Goal: Information Seeking & Learning: Learn about a topic

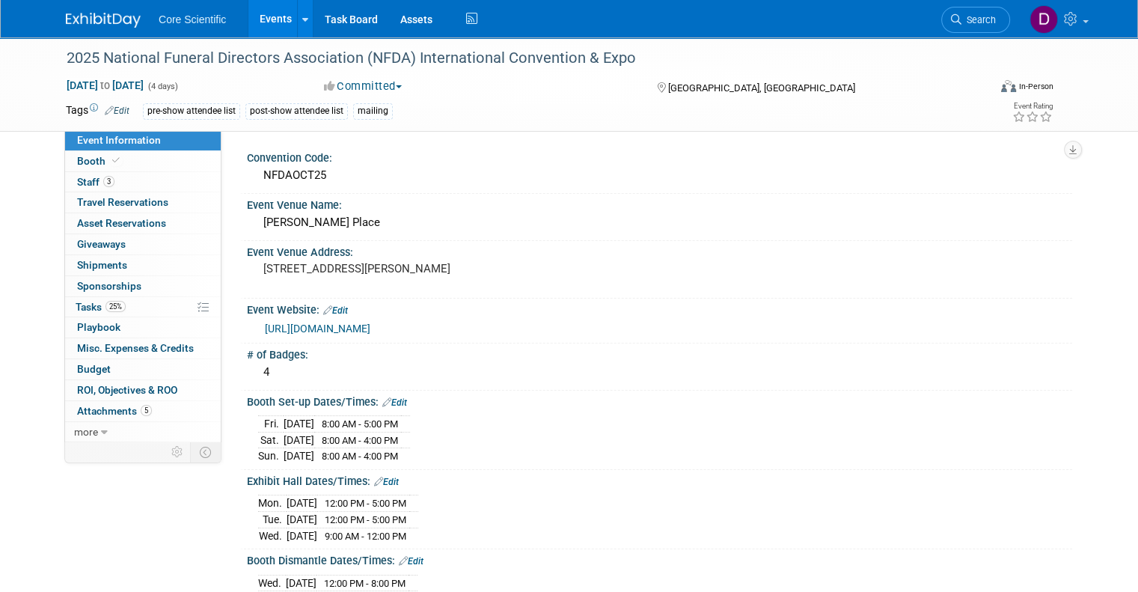
click at [262, 21] on link "Events" at bounding box center [275, 18] width 55 height 37
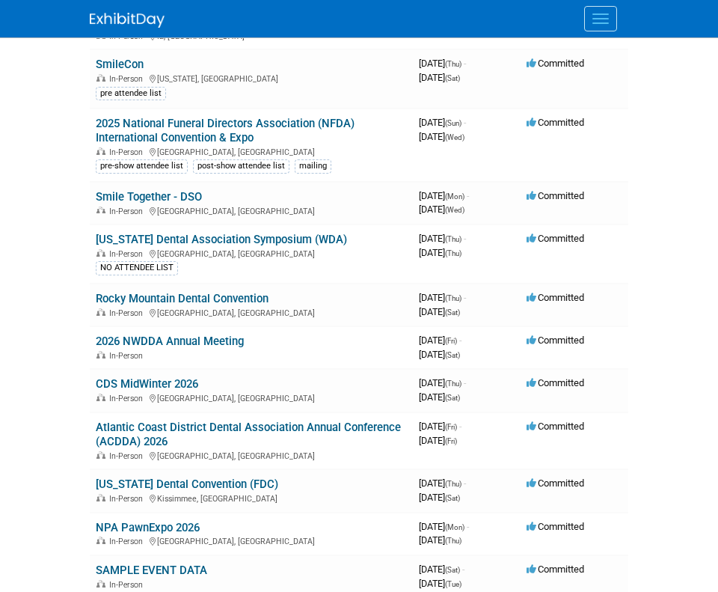
scroll to position [449, 0]
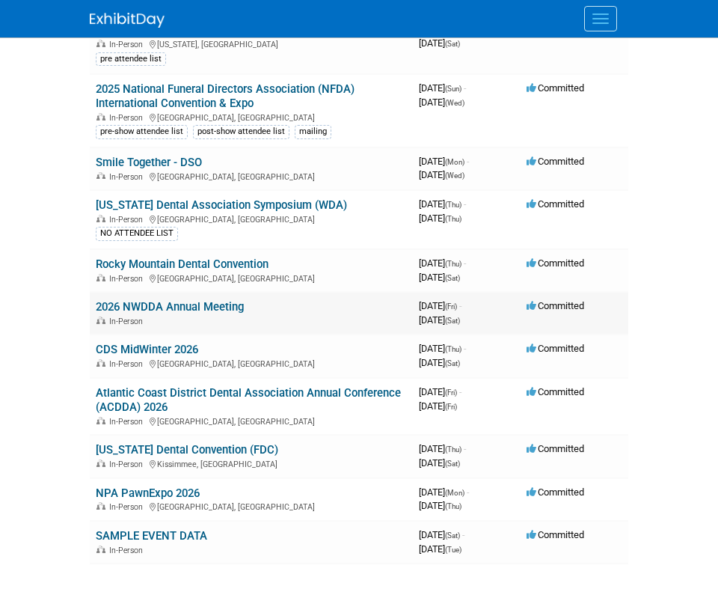
click at [174, 300] on link "2026 NWDDA Annual Meeting" at bounding box center [170, 306] width 148 height 13
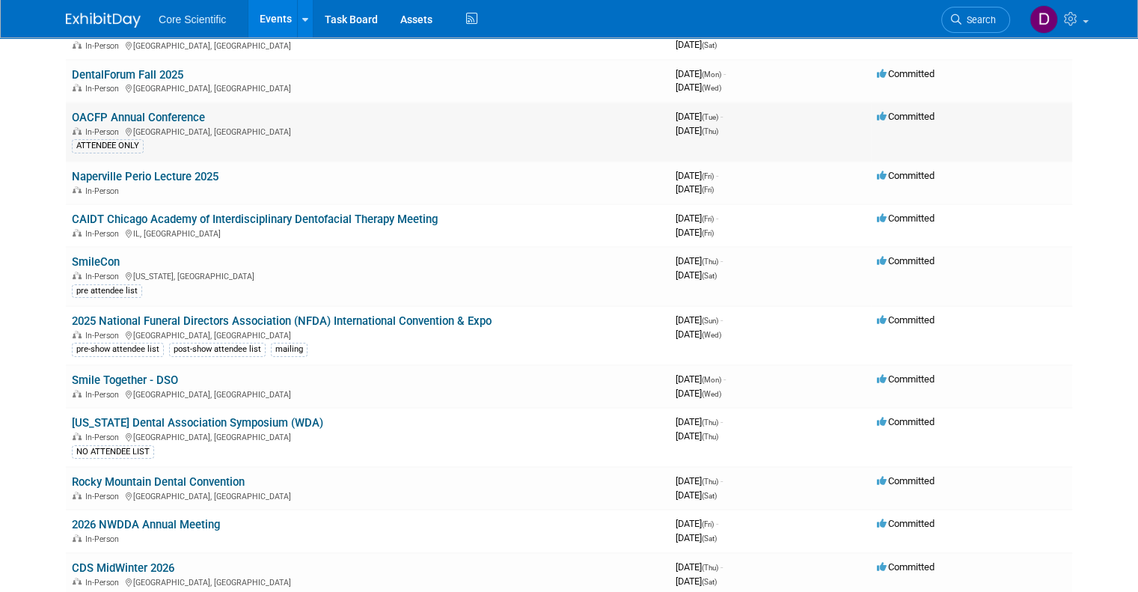
scroll to position [225, 0]
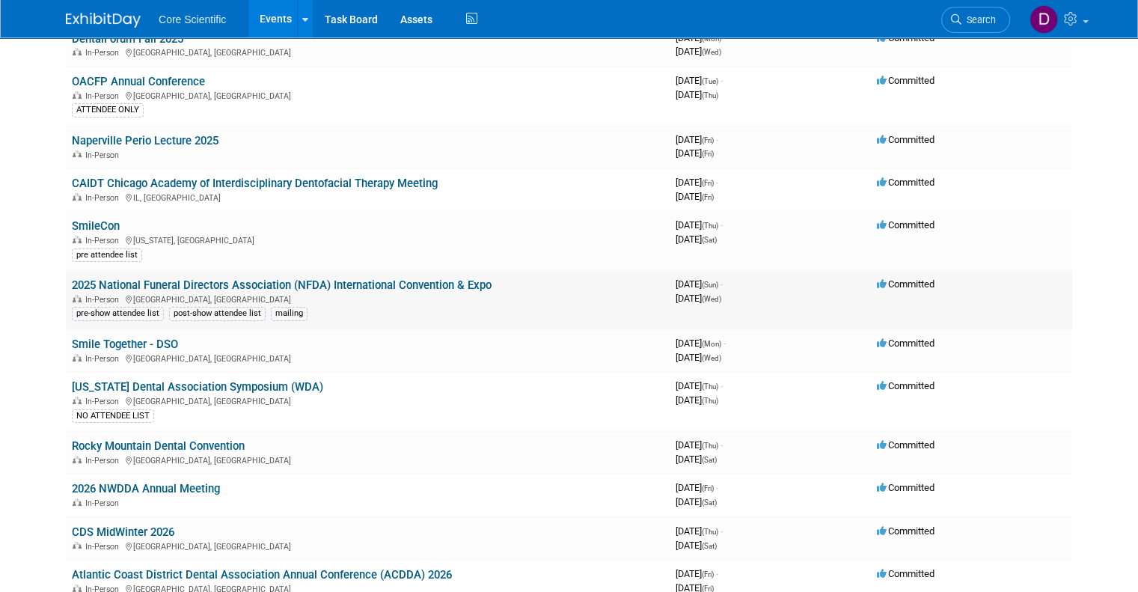
click at [177, 278] on link "2025 National Funeral Directors Association (NFDA) International Convention & E…" at bounding box center [282, 284] width 420 height 13
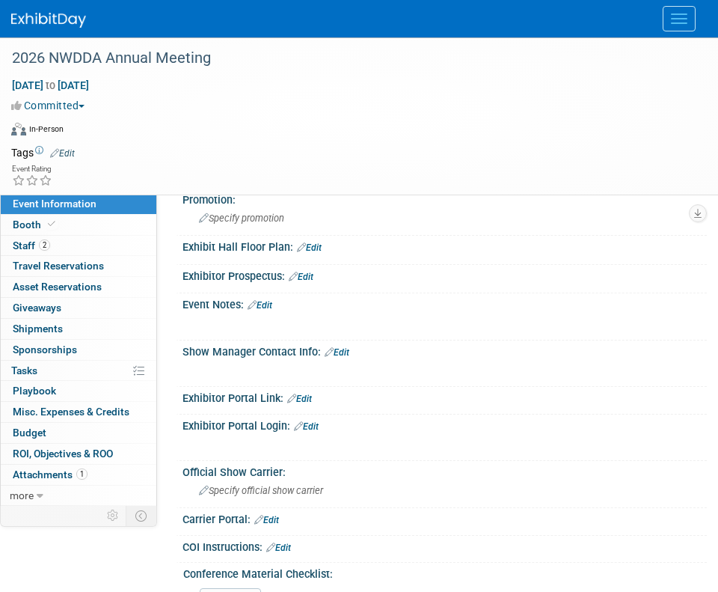
scroll to position [374, 0]
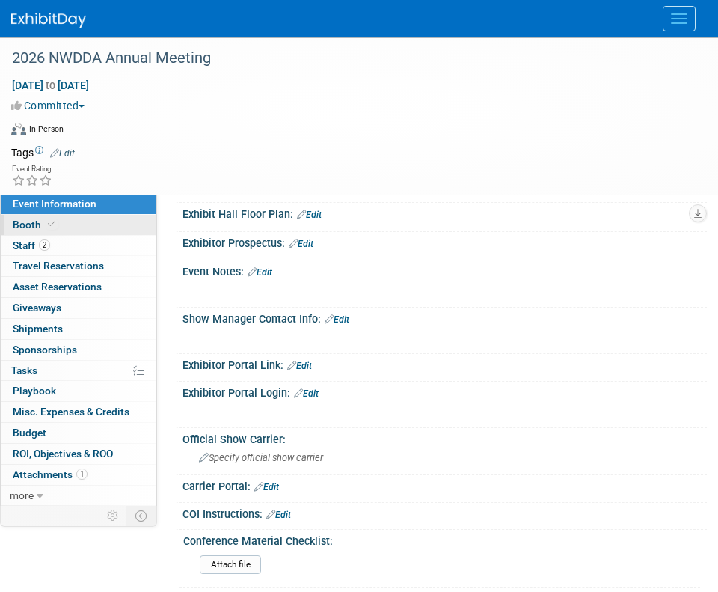
click at [42, 223] on span "Booth" at bounding box center [36, 225] width 46 height 12
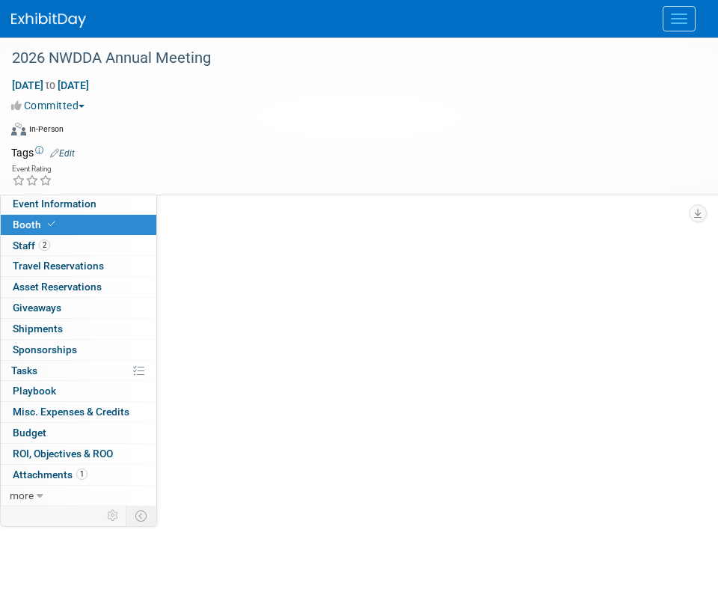
scroll to position [0, 0]
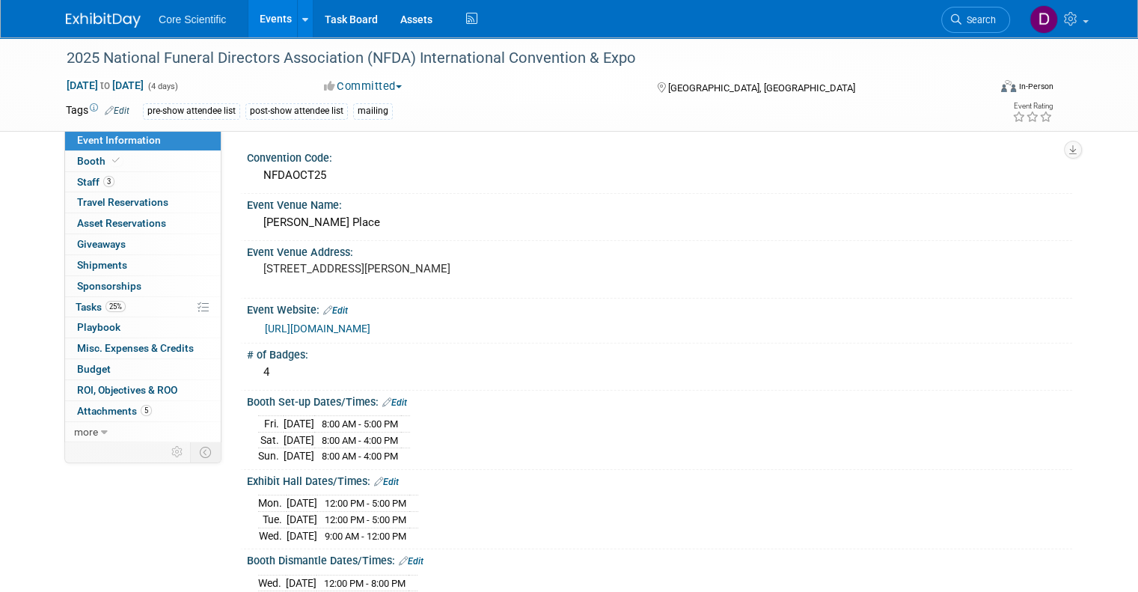
click at [361, 327] on link "[URL][DOMAIN_NAME]" at bounding box center [318, 329] width 106 height 12
click at [370, 329] on link "[URL][DOMAIN_NAME]" at bounding box center [318, 329] width 106 height 12
